Goal: Transaction & Acquisition: Obtain resource

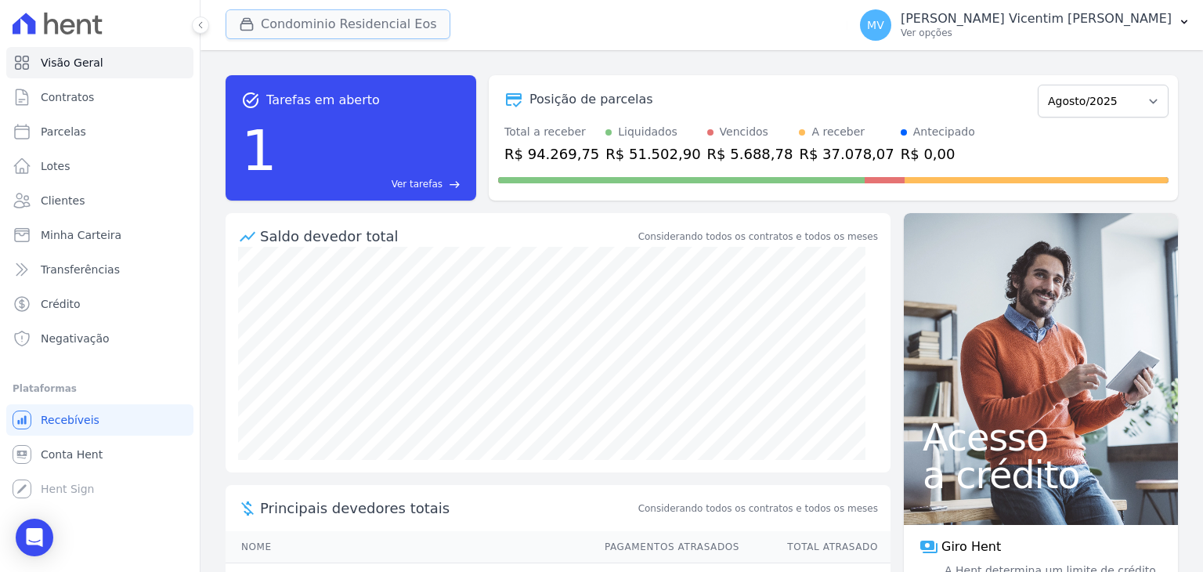
click at [396, 30] on button "Condominio Residencial Eos" at bounding box center [338, 24] width 225 height 30
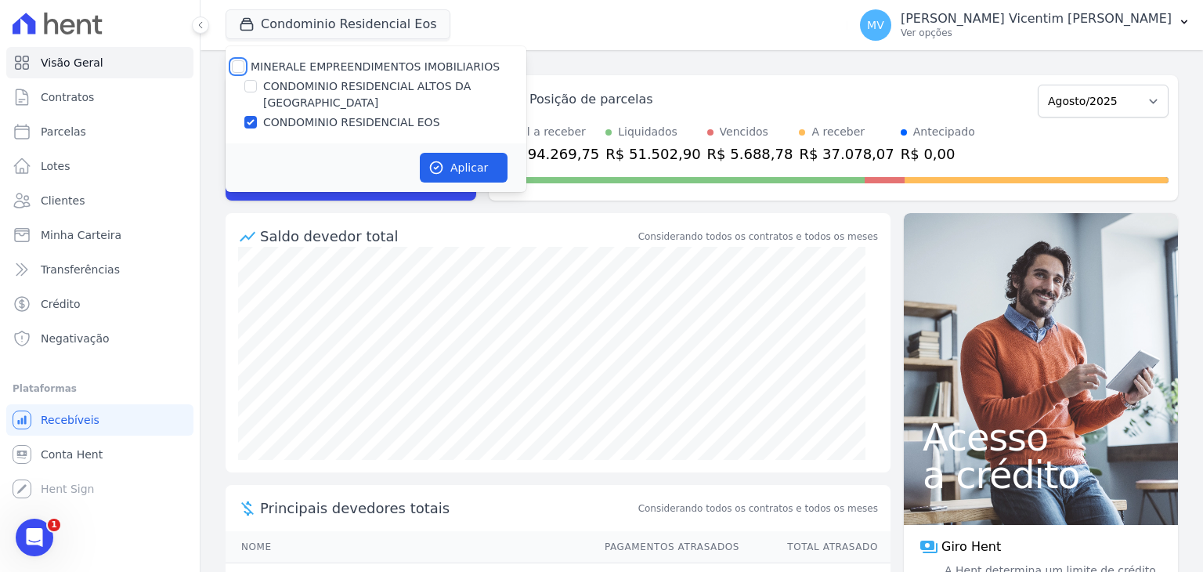
click at [239, 63] on input "MINERALE EMPREENDIMENTOS IMOBILIARIOS" at bounding box center [238, 66] width 13 height 13
checkbox input "true"
click at [239, 63] on input "MINERALE EMPREENDIMENTOS IMOBILIARIOS" at bounding box center [238, 66] width 13 height 13
checkbox input "false"
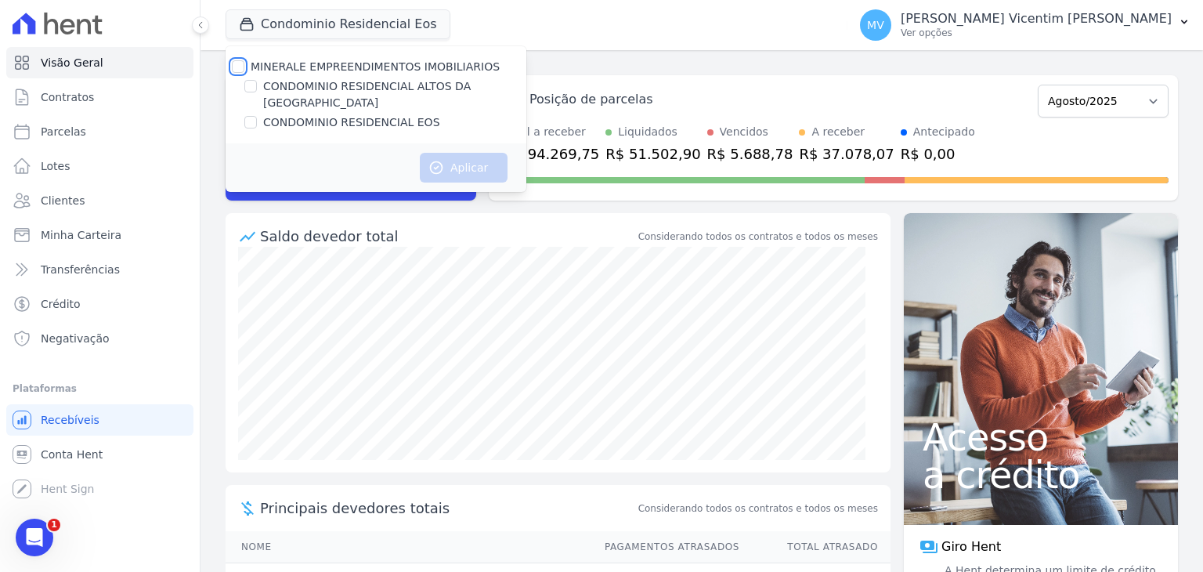
checkbox input "false"
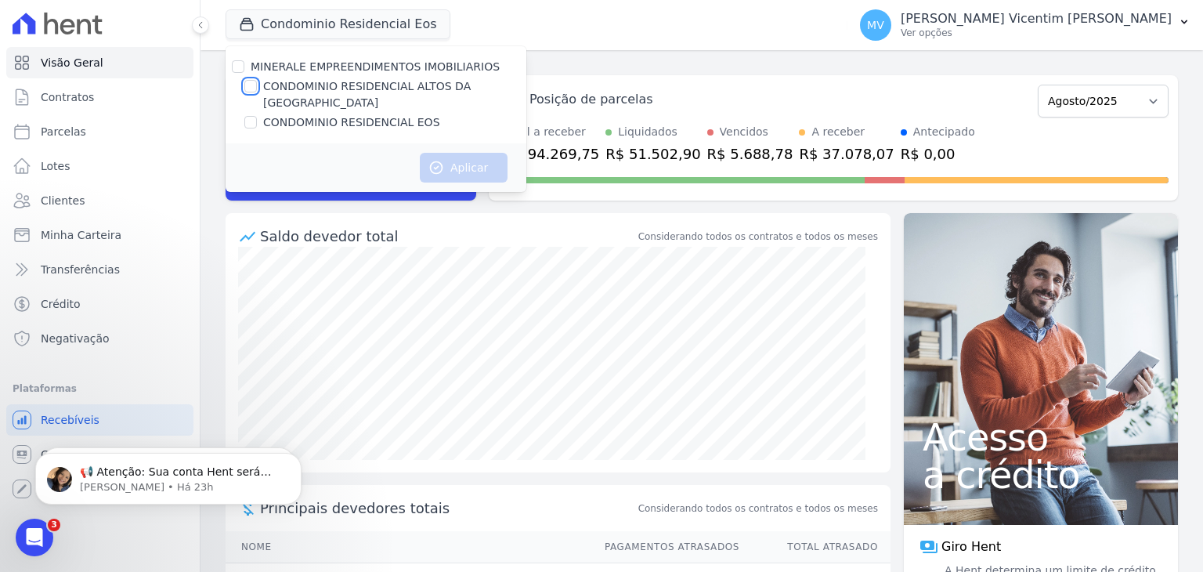
click at [254, 87] on input "CONDOMINIO RESIDENCIAL ALTOS DA [GEOGRAPHIC_DATA]" at bounding box center [250, 86] width 13 height 13
checkbox input "true"
click at [470, 153] on button "Aplicar" at bounding box center [464, 168] width 88 height 30
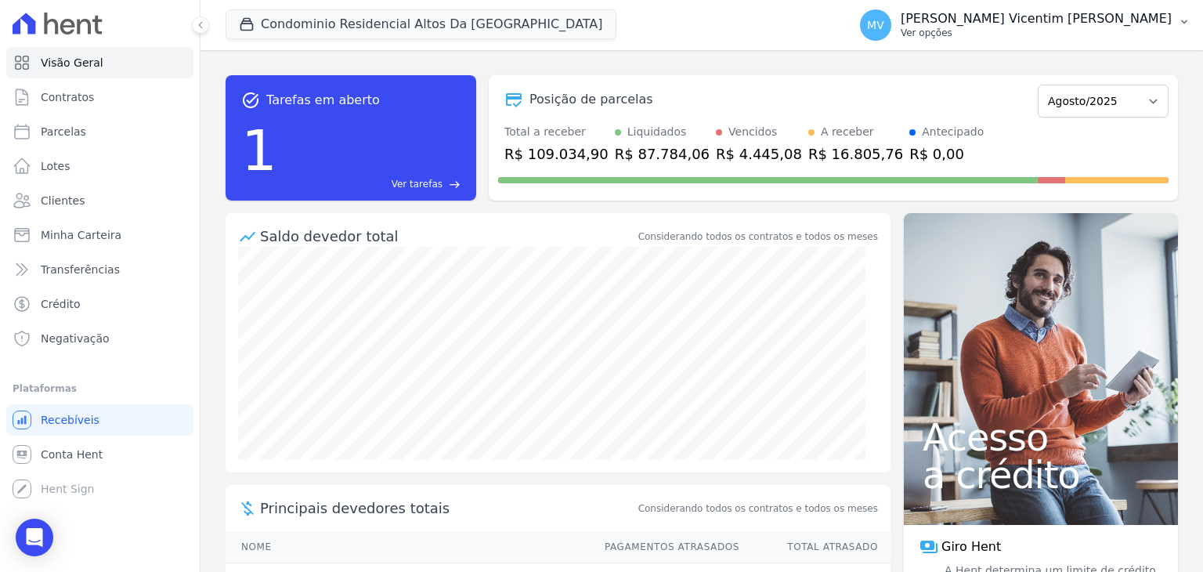
click at [1067, 23] on p "[PERSON_NAME] Vicentim [PERSON_NAME]" at bounding box center [1036, 19] width 271 height 16
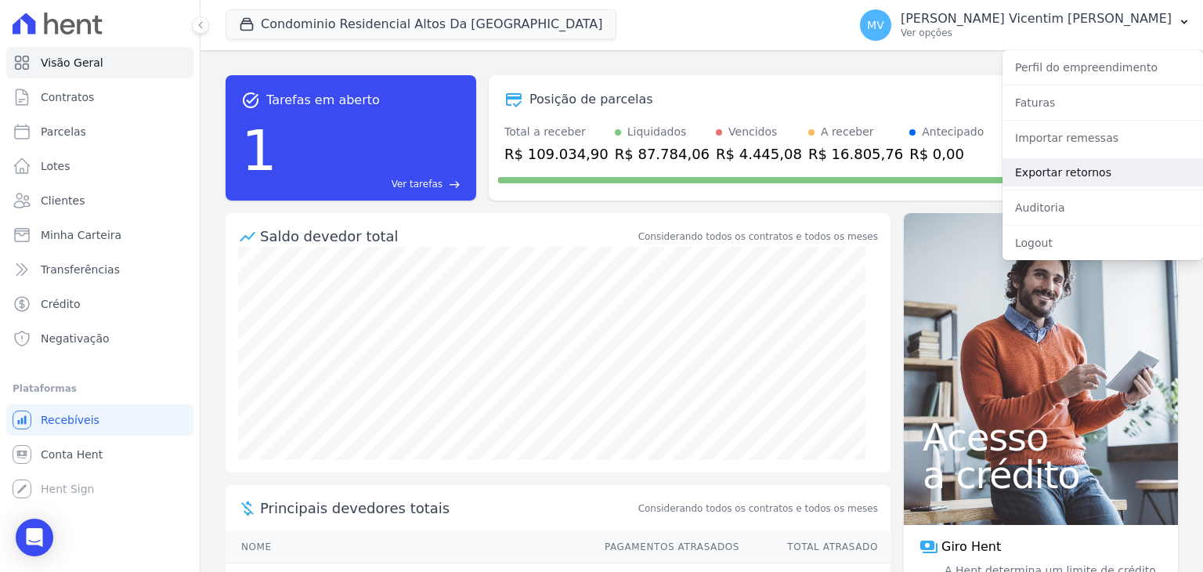
click at [1034, 170] on link "Exportar retornos" at bounding box center [1102, 172] width 200 height 28
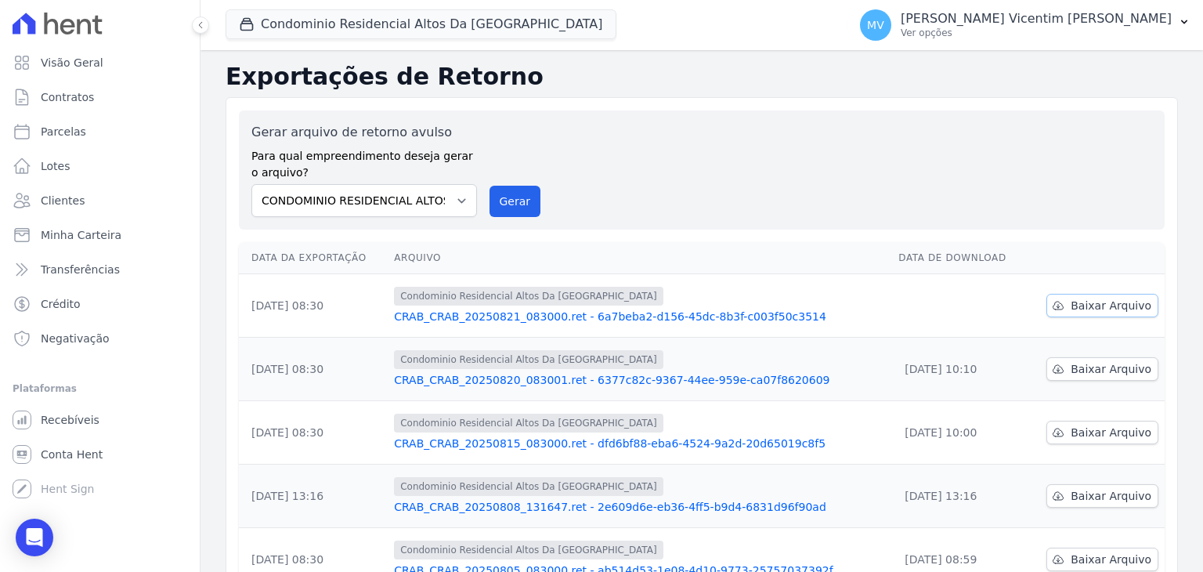
click at [1120, 301] on span "Baixar Arquivo" at bounding box center [1110, 306] width 81 height 16
click at [438, 16] on button "Condominio Residencial Altos Da [GEOGRAPHIC_DATA]" at bounding box center [421, 24] width 391 height 30
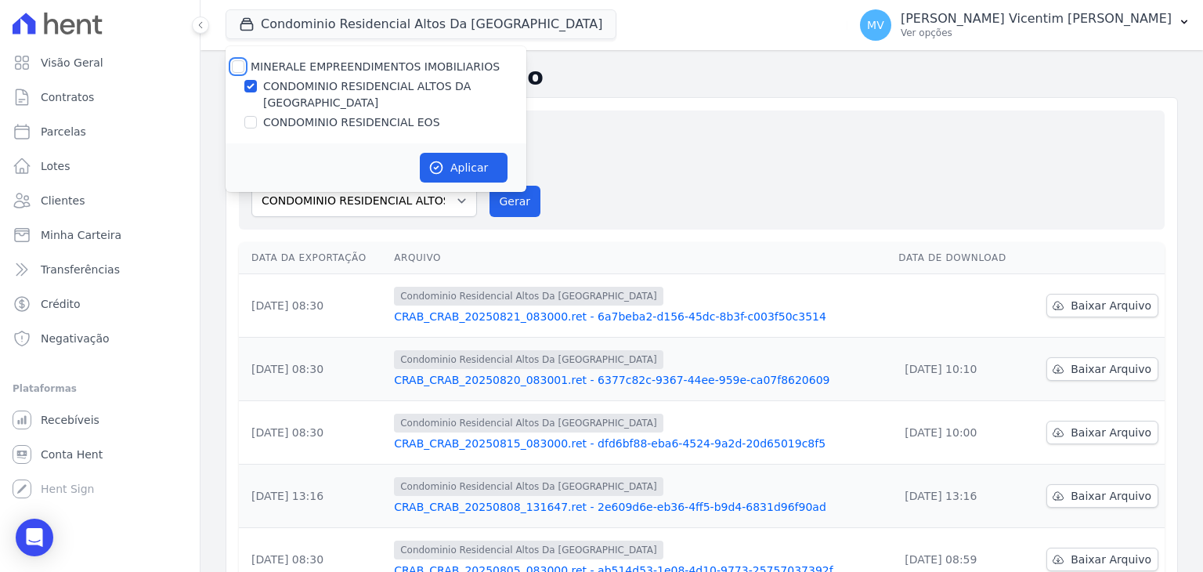
click at [238, 69] on input "MINERALE EMPREENDIMENTOS IMOBILIARIOS" at bounding box center [238, 66] width 13 height 13
checkbox input "true"
click at [238, 69] on input "MINERALE EMPREENDIMENTOS IMOBILIARIOS" at bounding box center [238, 66] width 13 height 13
checkbox input "false"
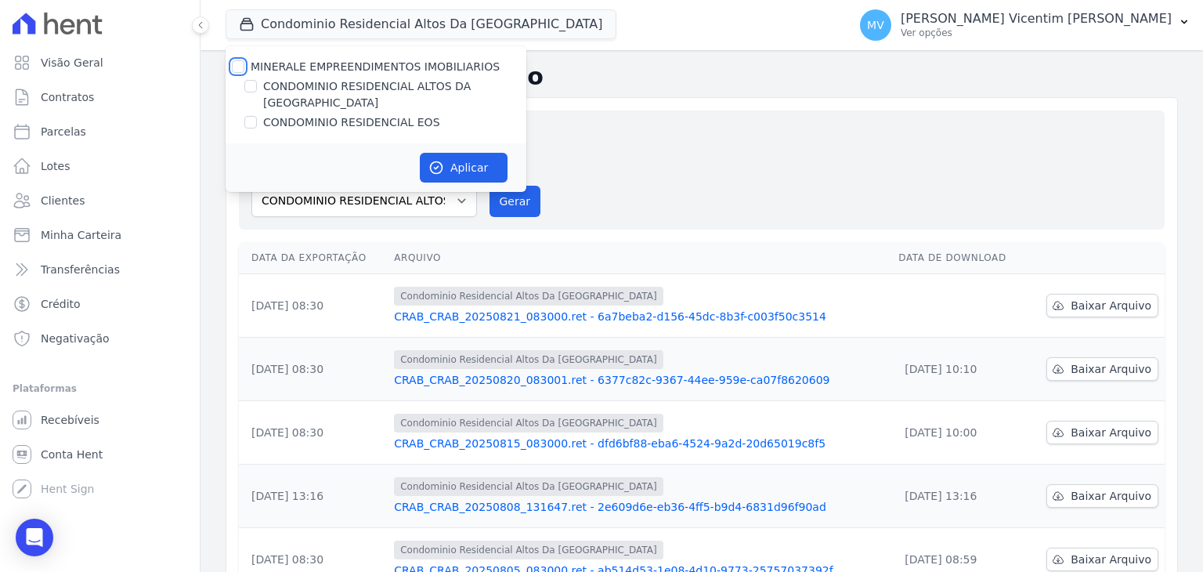
checkbox input "false"
click at [254, 116] on input "CONDOMINIO RESIDENCIAL EOS" at bounding box center [250, 122] width 13 height 13
checkbox input "true"
click at [453, 153] on button "Aplicar" at bounding box center [464, 168] width 88 height 30
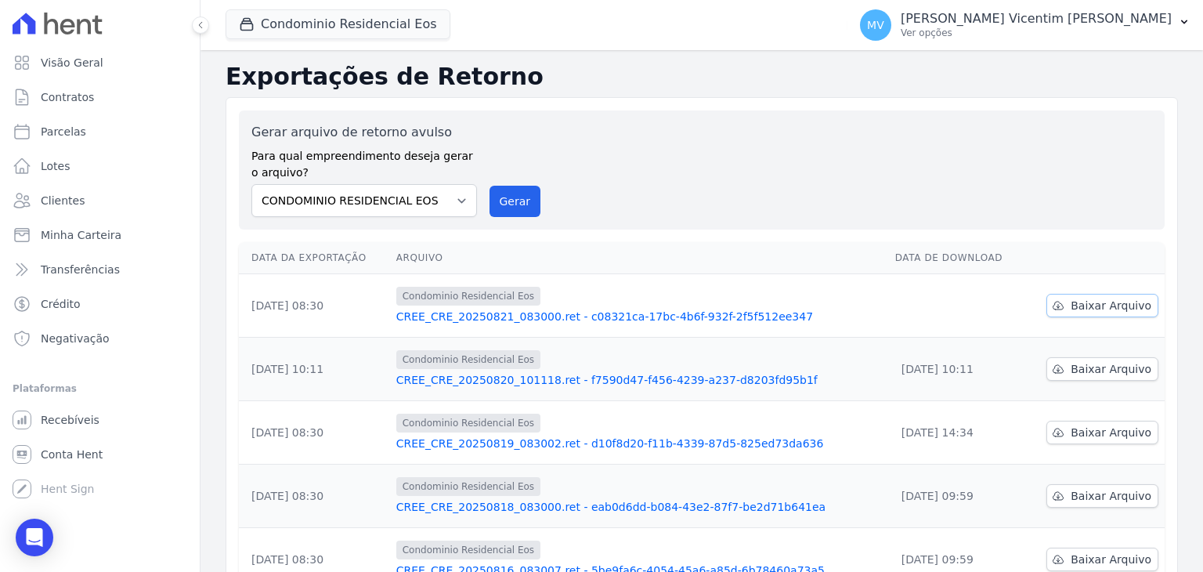
click at [1059, 303] on icon at bounding box center [1058, 305] width 13 height 13
